Goal: Task Accomplishment & Management: Use online tool/utility

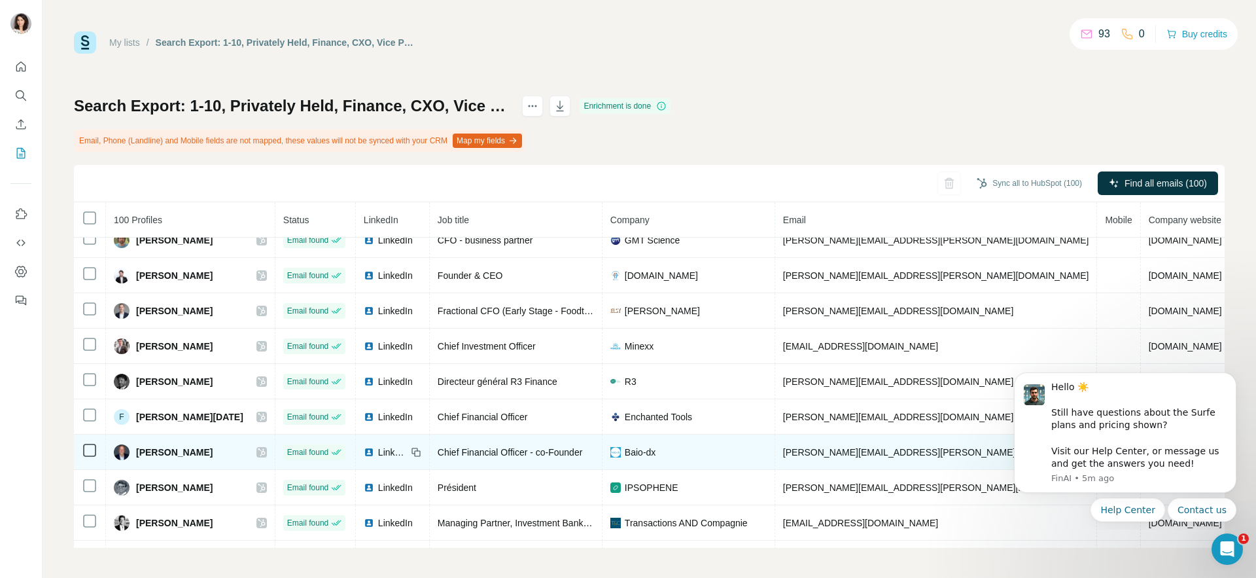
scroll to position [55, 0]
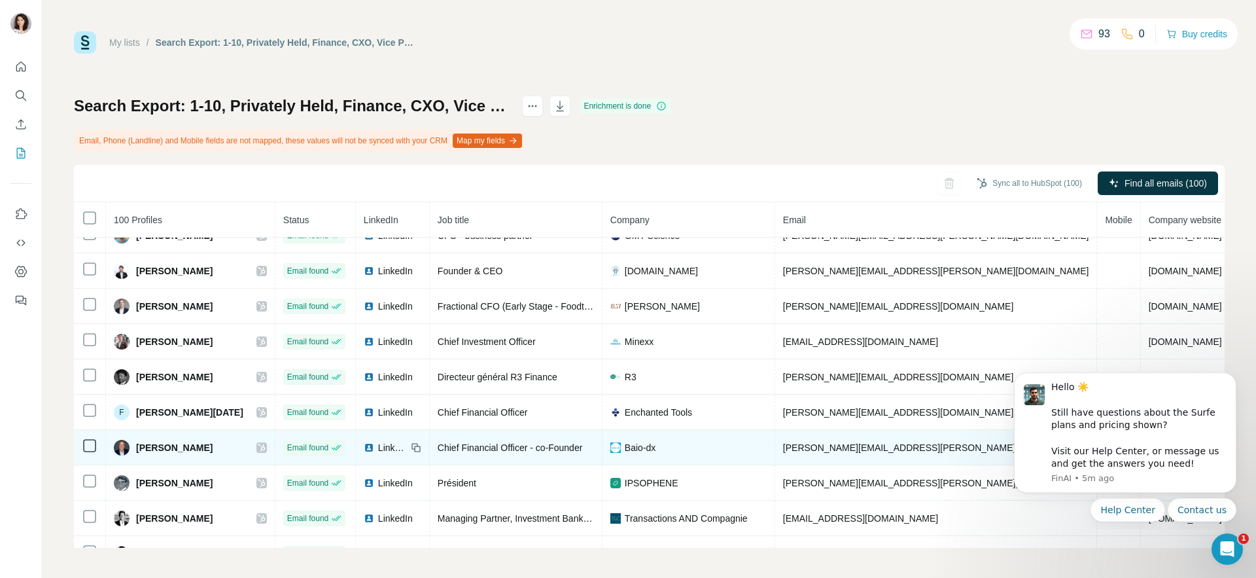
click at [414, 447] on icon at bounding box center [417, 448] width 6 height 6
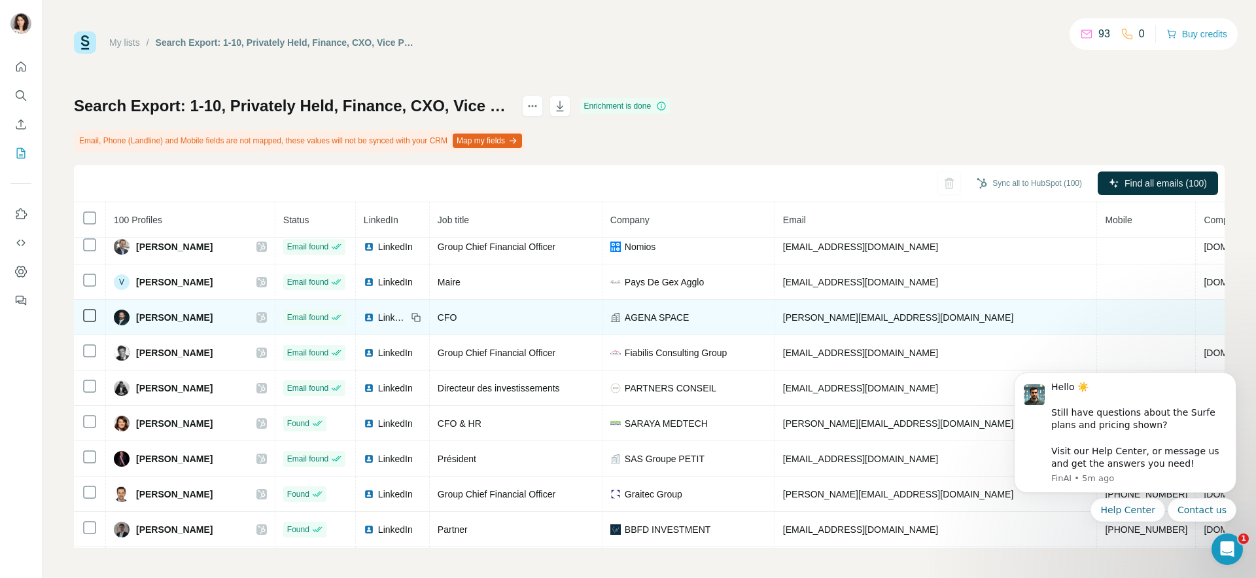
scroll to position [757, 0]
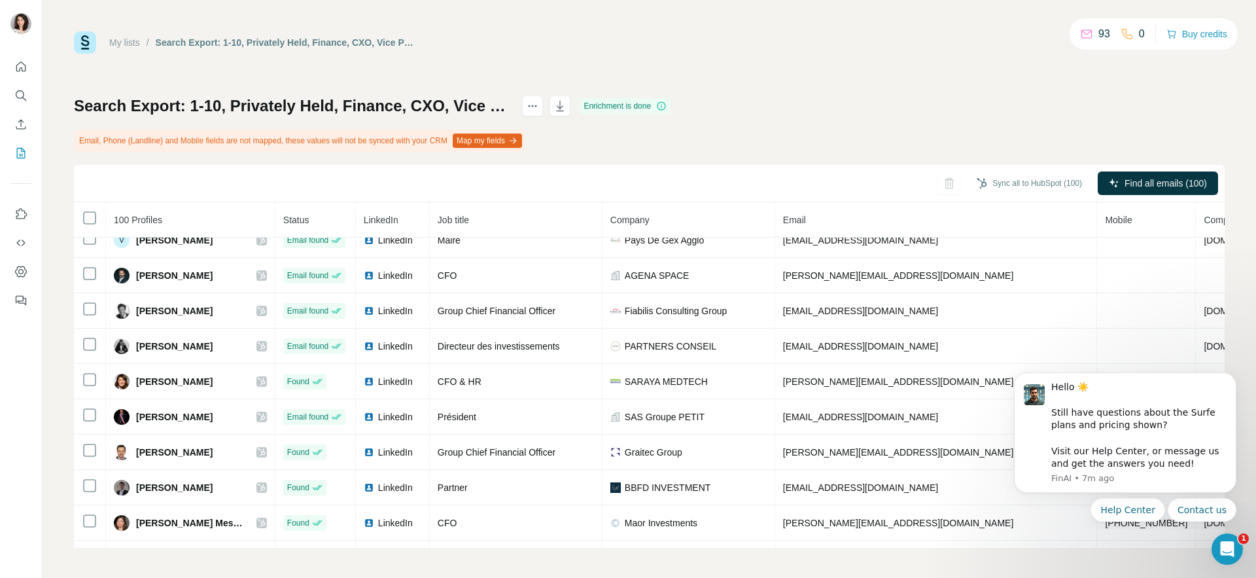
click at [499, 137] on button "Map my fields" at bounding box center [487, 140] width 69 height 14
click at [539, 105] on icon "actions" at bounding box center [532, 105] width 13 height 13
click at [539, 104] on icon "actions" at bounding box center [532, 105] width 13 height 13
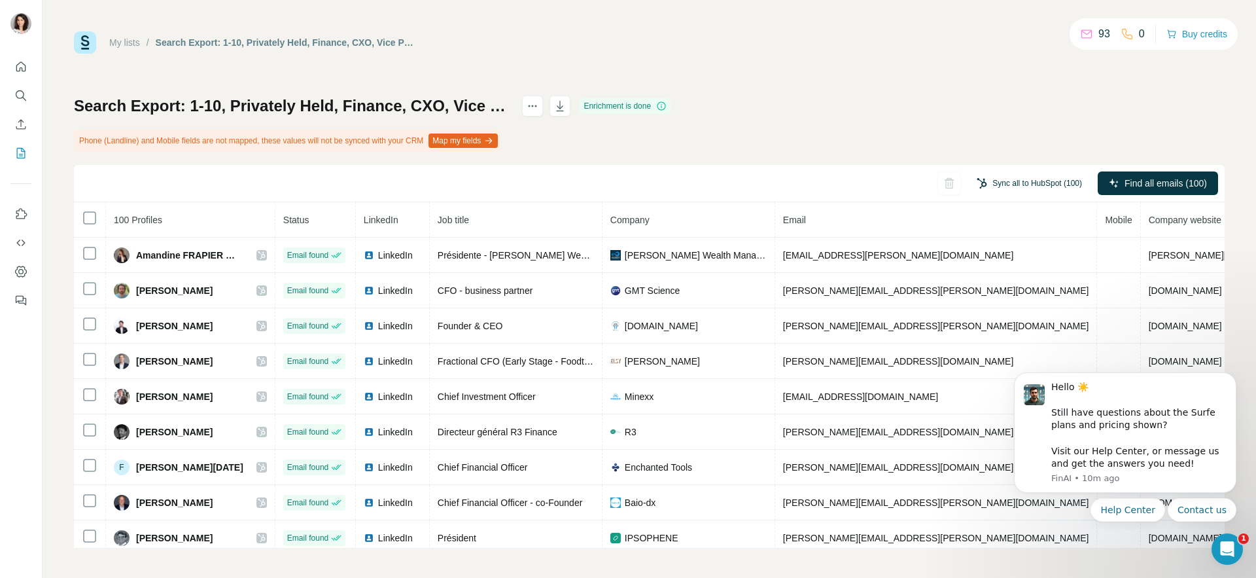
click at [1039, 181] on button "Sync all to HubSpot (100)" at bounding box center [1029, 183] width 124 height 20
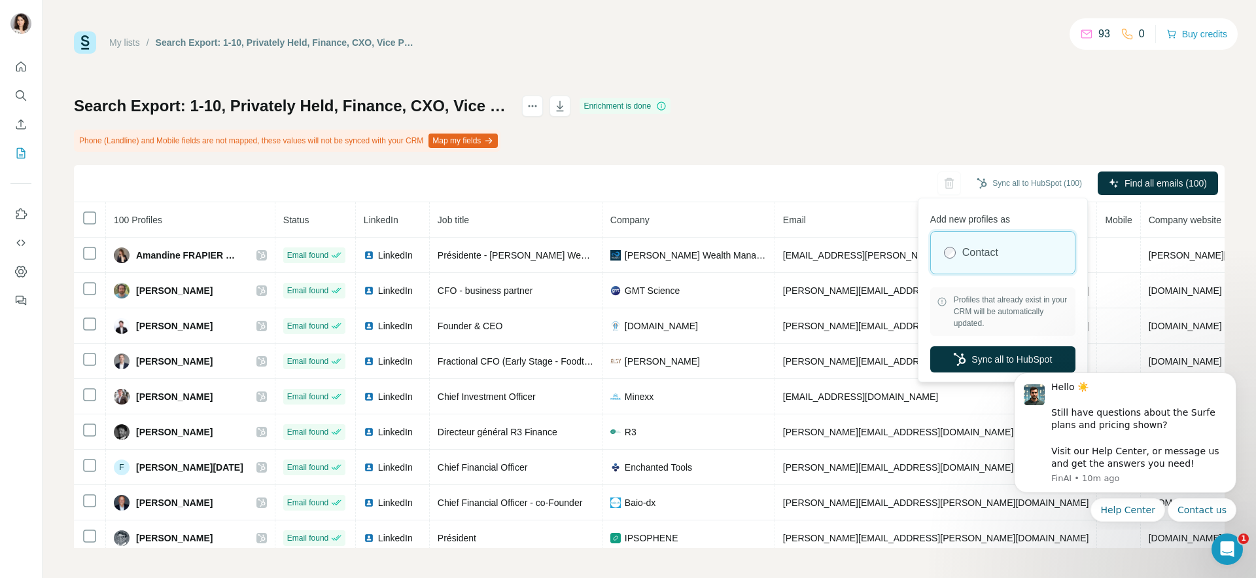
click at [1015, 360] on html "Hello ☀️ ​ Still have questions about the Surfe plans and pricing shown? ​ Visi…" at bounding box center [1125, 444] width 262 height 169
click at [1007, 355] on button "Sync all to HubSpot" at bounding box center [1002, 359] width 145 height 26
